Goal: Transaction & Acquisition: Purchase product/service

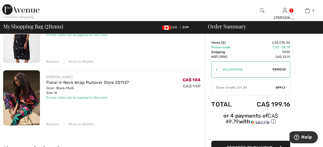
scroll to position [82, 0]
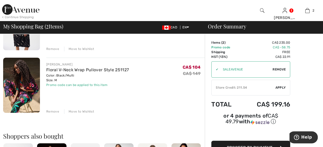
click at [30, 83] on img at bounding box center [21, 85] width 37 height 55
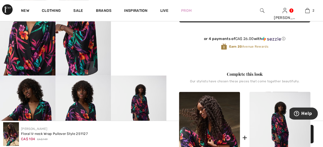
scroll to position [109, 0]
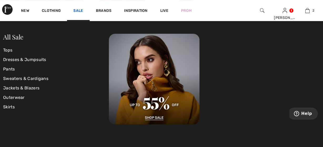
click at [81, 10] on link "Sale" at bounding box center [78, 11] width 10 height 6
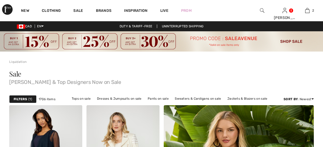
checkbox input "true"
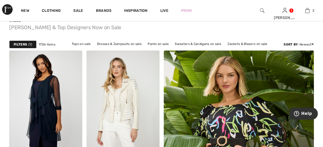
click at [23, 43] on strong "Filters" at bounding box center [20, 44] width 13 height 5
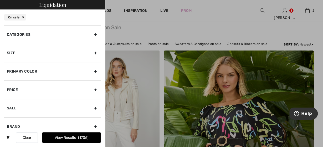
click at [96, 53] on div "Size" at bounding box center [52, 53] width 97 height 18
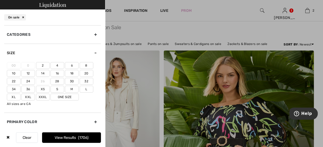
click at [16, 72] on label "10" at bounding box center [14, 73] width 14 height 7
click at [0, 0] on input"] "10" at bounding box center [0, 0] width 0 height 0
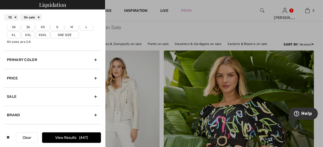
scroll to position [69, 0]
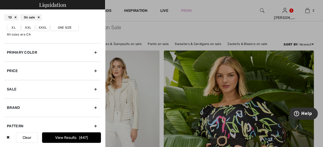
click at [95, 105] on div "Brand" at bounding box center [52, 107] width 97 height 18
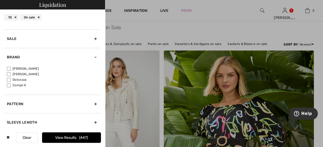
scroll to position [67, 0]
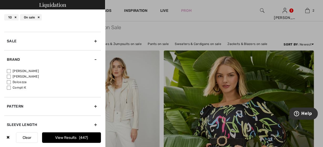
click at [10, 71] on input"] "[PERSON_NAME]" at bounding box center [9, 71] width 4 height 4
checkbox input"] "true"
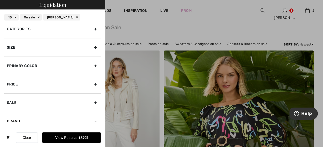
scroll to position [0, 0]
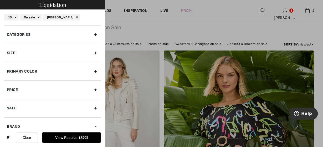
click at [97, 33] on div "Categories" at bounding box center [52, 34] width 97 height 18
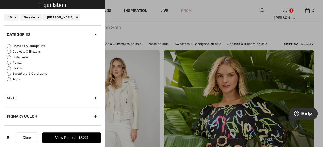
click at [10, 47] on input "Dresses & Jumpsuits" at bounding box center [9, 46] width 4 height 4
radio input "true"
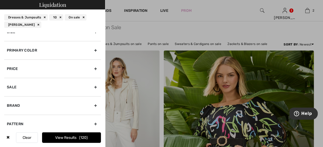
scroll to position [93, 0]
click at [63, 138] on button "View Results 120" at bounding box center [71, 137] width 59 height 11
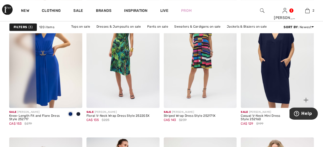
scroll to position [410, 0]
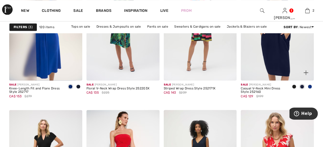
click at [278, 58] on img at bounding box center [277, 26] width 73 height 110
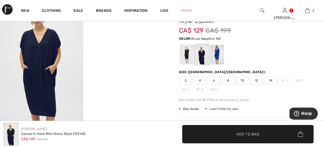
click at [218, 57] on div at bounding box center [217, 55] width 14 height 20
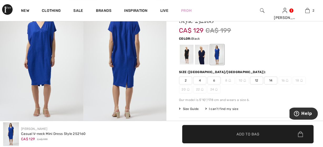
click at [188, 61] on div at bounding box center [187, 55] width 14 height 20
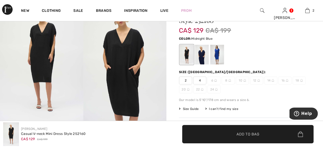
click at [202, 57] on div at bounding box center [202, 55] width 14 height 20
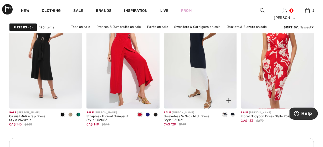
scroll to position [492, 0]
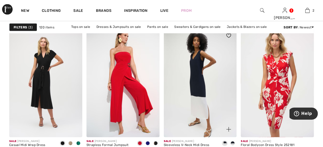
click at [196, 84] on img at bounding box center [200, 83] width 73 height 110
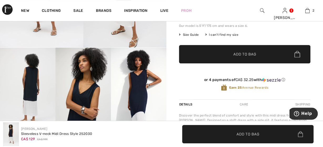
scroll to position [164, 0]
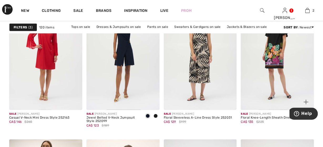
scroll to position [711, 0]
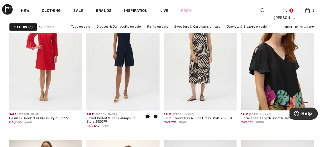
click at [289, 85] on img at bounding box center [277, 56] width 73 height 110
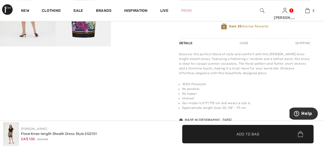
scroll to position [219, 0]
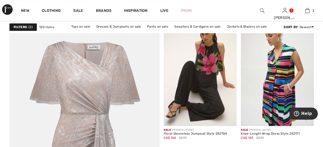
scroll to position [1204, 0]
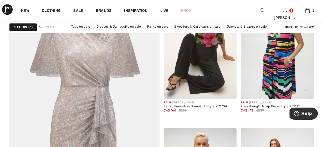
click at [286, 67] on img at bounding box center [277, 44] width 73 height 110
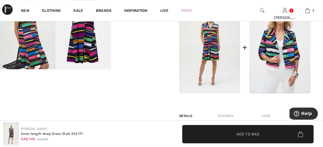
scroll to position [219, 0]
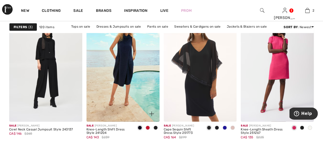
scroll to position [1587, 0]
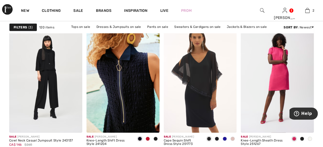
click at [137, 90] on img at bounding box center [123, 78] width 73 height 110
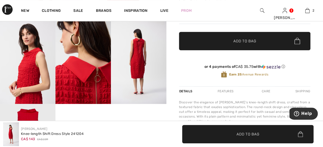
scroll to position [164, 0]
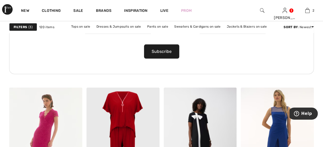
scroll to position [1806, 0]
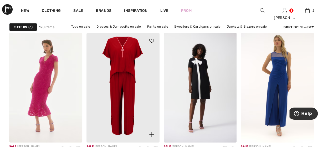
click at [125, 76] on img at bounding box center [123, 88] width 73 height 110
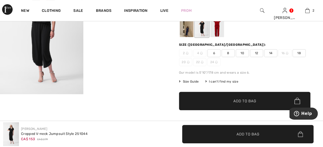
scroll to position [55, 0]
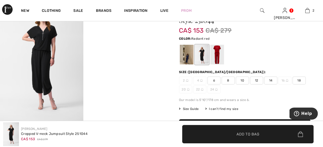
click at [219, 56] on div at bounding box center [217, 55] width 14 height 20
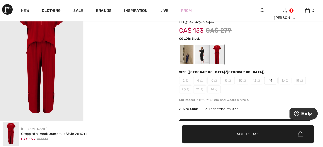
click at [204, 59] on div at bounding box center [202, 55] width 14 height 20
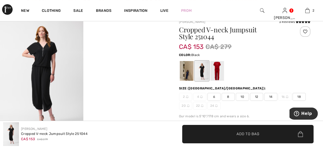
scroll to position [27, 0]
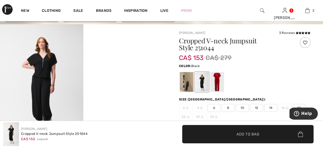
click at [41, 71] on img at bounding box center [41, 86] width 83 height 125
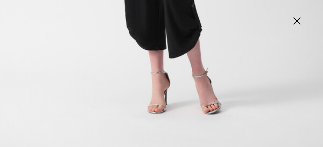
scroll to position [337, 0]
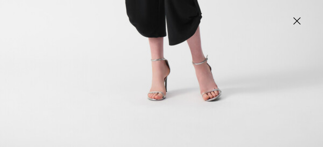
click at [299, 22] on img at bounding box center [297, 21] width 26 height 27
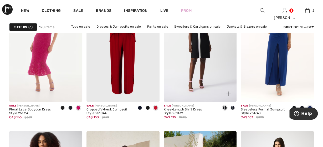
scroll to position [1833, 0]
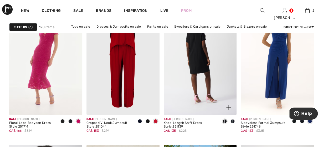
click at [204, 67] on img at bounding box center [200, 61] width 73 height 110
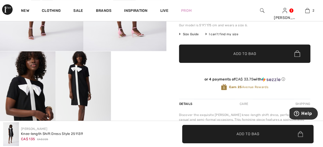
scroll to position [164, 0]
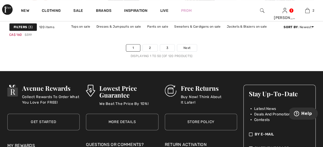
scroll to position [2216, 0]
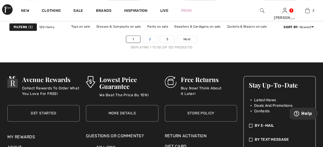
click at [149, 39] on link "2" at bounding box center [150, 39] width 14 height 7
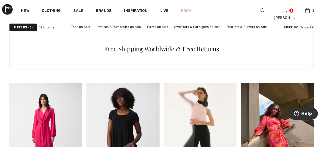
scroll to position [684, 0]
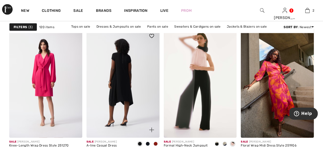
click at [128, 78] on img at bounding box center [123, 83] width 73 height 110
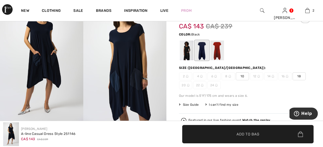
click at [184, 50] on div at bounding box center [187, 51] width 14 height 20
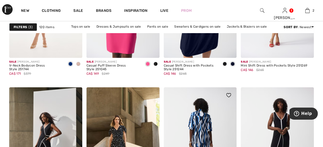
scroll to position [958, 0]
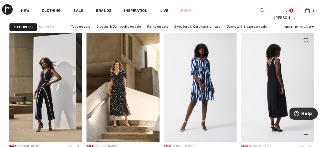
click at [282, 99] on img at bounding box center [277, 88] width 73 height 110
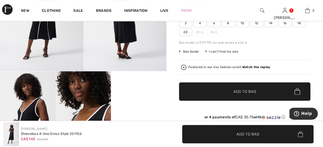
scroll to position [137, 0]
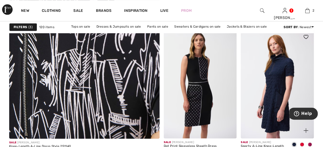
scroll to position [1313, 0]
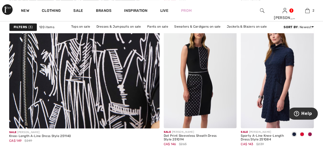
click at [76, 77] on img at bounding box center [84, 15] width 180 height 271
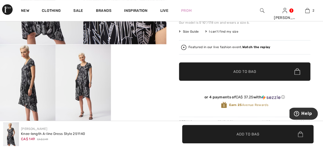
scroll to position [109, 0]
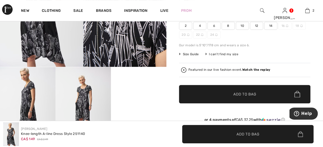
click at [244, 26] on span "10" at bounding box center [242, 26] width 13 height 8
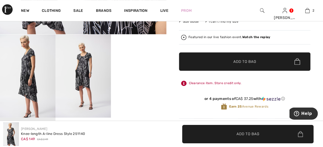
scroll to position [164, 0]
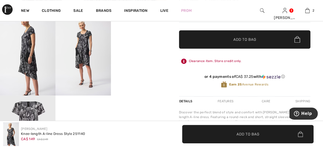
click at [222, 41] on span "✔ Added to Bag" at bounding box center [237, 40] width 32 height 6
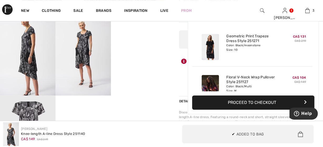
scroll to position [57, 0]
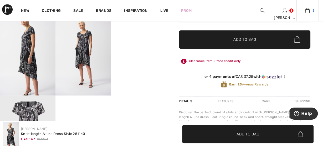
click at [310, 13] on img at bounding box center [307, 10] width 4 height 6
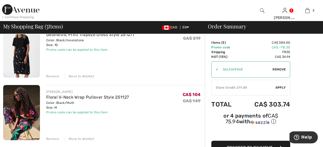
click at [55, 74] on div "Remove" at bounding box center [52, 76] width 13 height 5
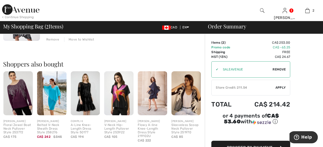
scroll to position [164, 0]
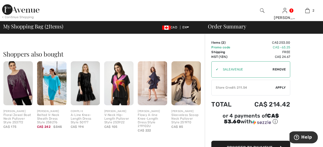
click at [260, 84] on div "✔ Store Credit: 211.54 Apply Remove" at bounding box center [251, 88] width 79 height 16
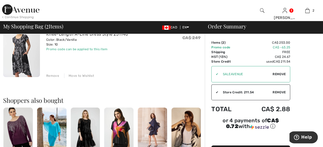
scroll to position [63, 0]
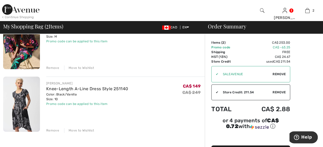
click at [18, 101] on img at bounding box center [21, 104] width 37 height 55
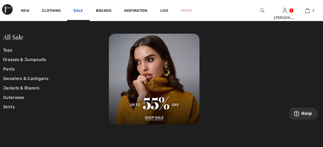
click at [78, 10] on link "Sale" at bounding box center [78, 11] width 10 height 6
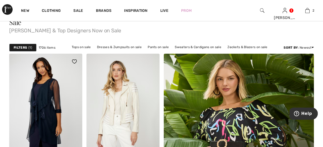
scroll to position [27, 0]
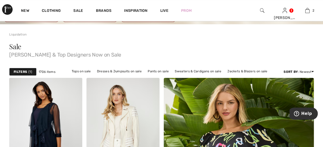
click at [24, 69] on div "Filters 1" at bounding box center [22, 72] width 27 height 8
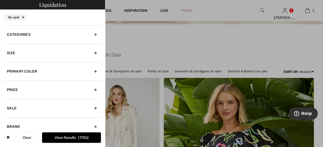
click at [95, 52] on div "Size" at bounding box center [52, 53] width 97 height 18
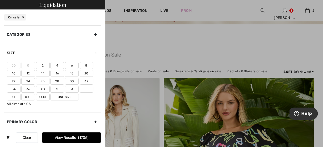
click at [14, 74] on label "10" at bounding box center [14, 73] width 14 height 7
click at [0, 0] on input"] "10" at bounding box center [0, 0] width 0 height 0
click at [71, 88] on label "M" at bounding box center [72, 89] width 14 height 7
click at [0, 0] on input"] "M" at bounding box center [0, 0] width 0 height 0
click at [88, 89] on label "L" at bounding box center [87, 89] width 14 height 7
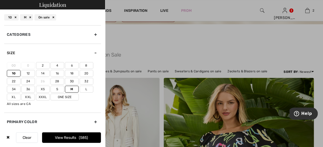
click at [0, 0] on input"] "L" at bounding box center [0, 0] width 0 height 0
click at [68, 97] on label "One Size" at bounding box center [65, 97] width 28 height 7
click at [0, 0] on input"] "One Size" at bounding box center [0, 0] width 0 height 0
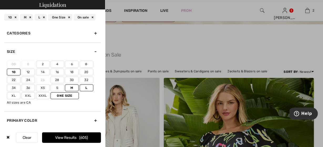
scroll to position [0, 0]
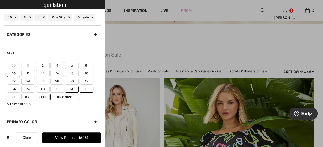
click at [97, 33] on div "Categories" at bounding box center [52, 34] width 97 height 18
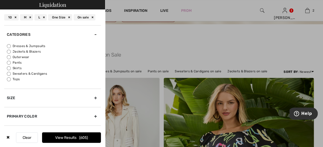
click at [10, 78] on input "Tops" at bounding box center [9, 79] width 4 height 4
radio input "true"
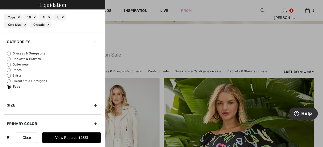
click at [67, 140] on button "View Results 233" at bounding box center [71, 137] width 59 height 11
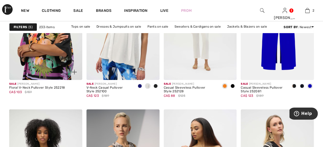
scroll to position [848, 0]
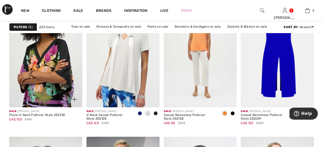
click at [67, 80] on img at bounding box center [45, 53] width 73 height 110
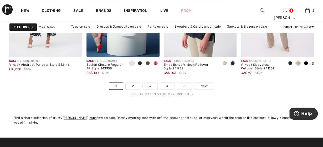
scroll to position [2161, 0]
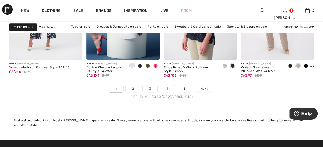
click at [133, 88] on link "2" at bounding box center [133, 88] width 14 height 7
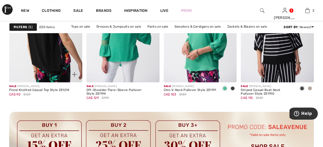
scroll to position [985, 0]
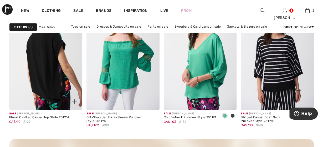
click at [46, 70] on img at bounding box center [45, 55] width 73 height 110
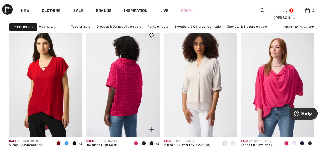
scroll to position [1833, 0]
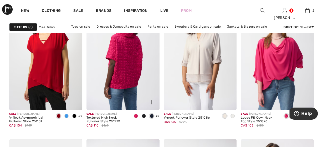
click at [128, 69] on img at bounding box center [123, 55] width 73 height 110
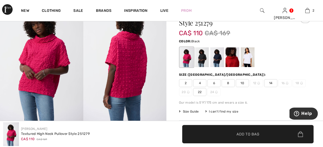
click at [202, 58] on div at bounding box center [202, 57] width 14 height 20
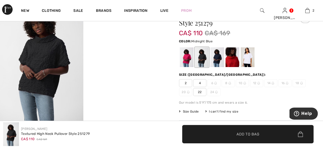
click at [213, 58] on div at bounding box center [217, 57] width 14 height 20
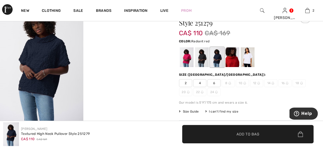
click at [234, 59] on div at bounding box center [233, 57] width 14 height 20
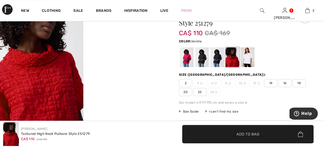
click at [244, 59] on div at bounding box center [248, 57] width 14 height 20
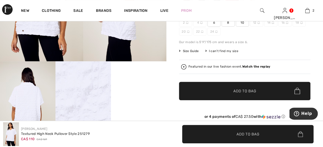
scroll to position [82, 0]
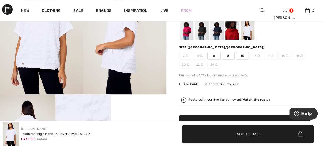
click at [189, 31] on div at bounding box center [187, 30] width 14 height 20
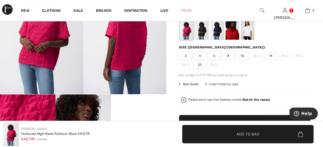
click at [243, 54] on span "10" at bounding box center [242, 56] width 13 height 8
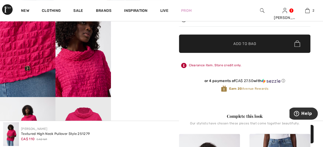
scroll to position [164, 0]
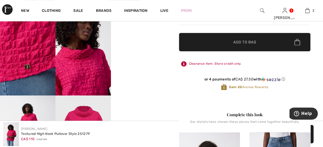
click at [241, 46] on span "✔ Added to Bag Add to Bag" at bounding box center [245, 42] width 132 height 18
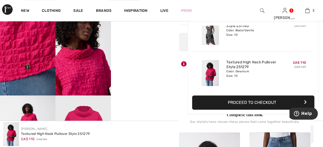
scroll to position [57, 0]
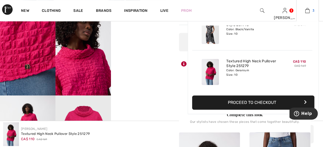
click at [308, 11] on img at bounding box center [307, 10] width 4 height 6
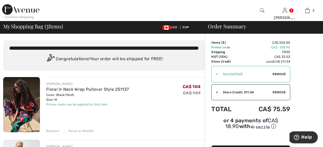
click at [33, 98] on img at bounding box center [21, 104] width 37 height 55
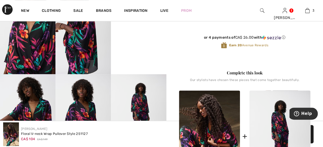
scroll to position [192, 0]
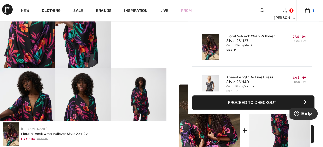
click at [309, 11] on img at bounding box center [307, 10] width 4 height 6
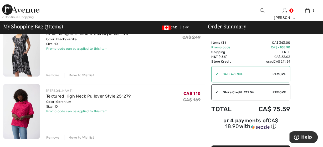
scroll to position [137, 0]
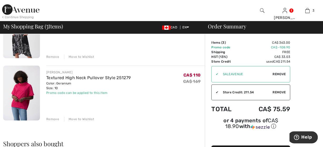
click at [52, 118] on div "Remove" at bounding box center [52, 119] width 13 height 5
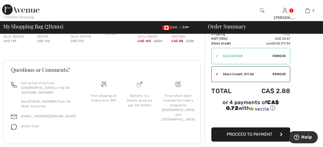
scroll to position [255, 0]
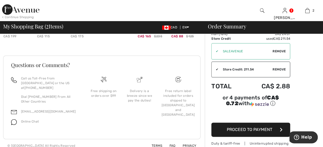
click at [243, 127] on span "Proceed to Payment" at bounding box center [250, 129] width 46 height 5
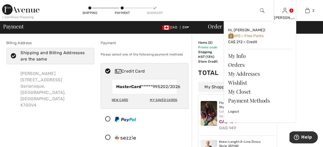
click at [285, 13] on img at bounding box center [285, 10] width 4 height 6
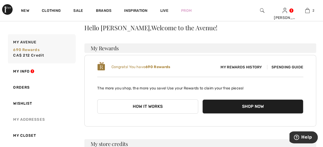
scroll to position [27, 0]
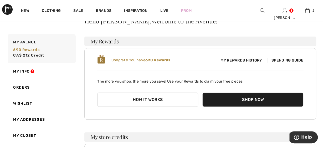
click at [25, 120] on link "My Addresses" at bounding box center [41, 120] width 69 height 16
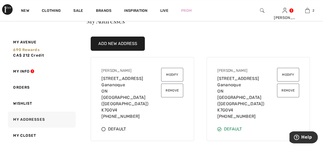
click at [176, 76] on button "Modify" at bounding box center [172, 75] width 22 height 14
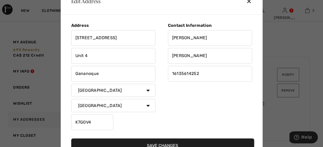
drag, startPoint x: 75, startPoint y: 56, endPoint x: 150, endPoint y: 61, distance: 75.6
click at [150, 60] on input "Unit 4" at bounding box center [113, 56] width 84 height 16
click at [41, 28] on div at bounding box center [161, 73] width 323 height 147
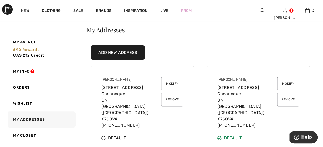
scroll to position [0, 0]
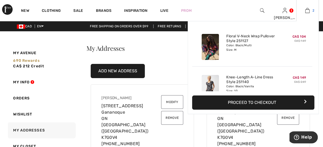
click at [308, 12] on img at bounding box center [307, 10] width 4 height 6
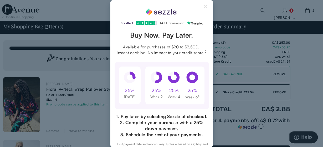
click at [85, 10] on div "Excellent 4.3 out of 5 star rating on Trustpilot 1" at bounding box center [161, 73] width 323 height 147
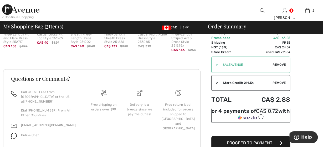
scroll to position [246, 0]
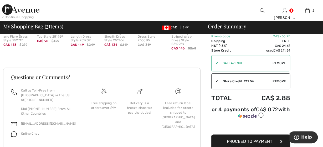
click at [249, 139] on span "Proceed to Payment" at bounding box center [250, 141] width 46 height 5
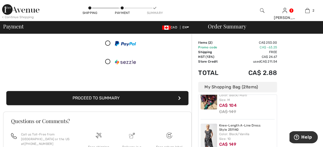
scroll to position [109, 0]
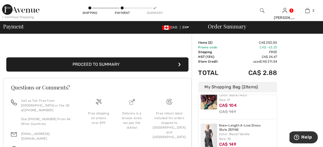
click at [103, 71] on button "Proceed to Summary" at bounding box center [97, 64] width 182 height 14
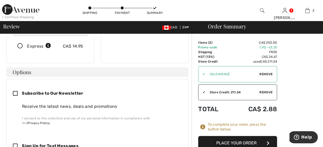
scroll to position [137, 0]
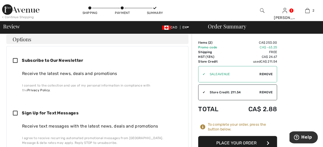
click at [247, 140] on button "Place Your Order" at bounding box center [237, 143] width 79 height 14
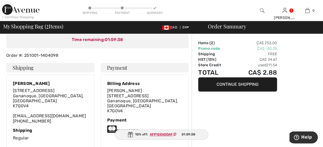
scroll to position [82, 0]
